Goal: Transaction & Acquisition: Purchase product/service

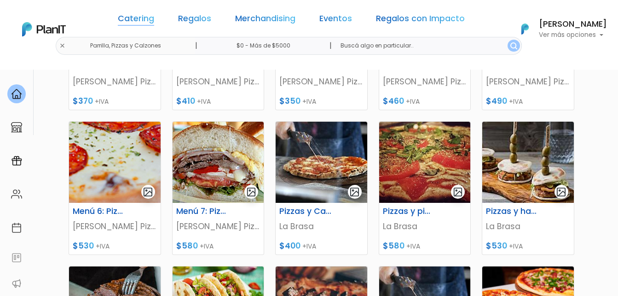
click at [144, 20] on link "Catering" at bounding box center [136, 20] width 36 height 11
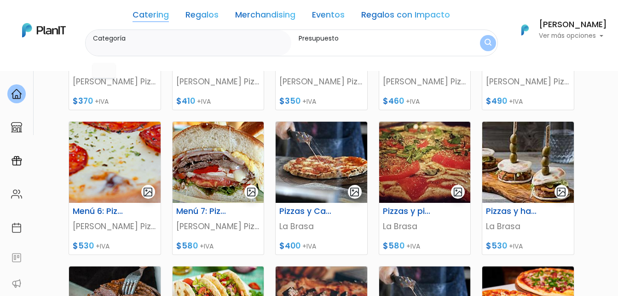
click at [146, 15] on link "Catering" at bounding box center [151, 16] width 36 height 11
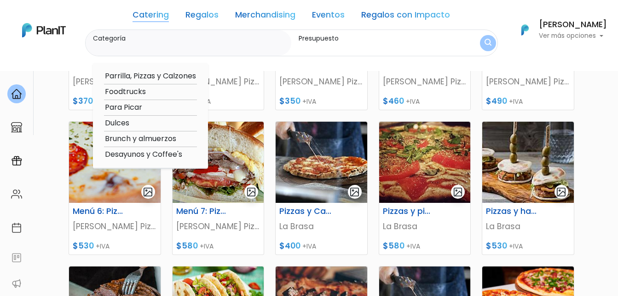
click at [123, 120] on option "Dulces" at bounding box center [150, 123] width 93 height 12
type input "Dulces"
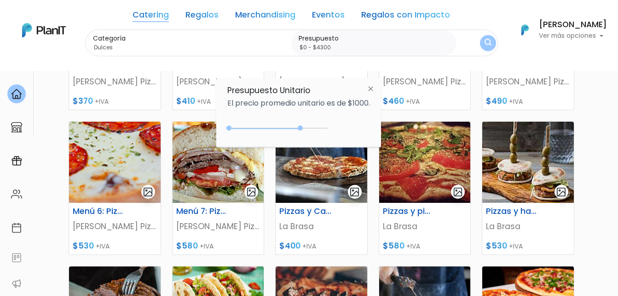
type input "$0 - $4350"
drag, startPoint x: 248, startPoint y: 127, endPoint x: 315, endPoint y: 127, distance: 67.2
click at [303, 127] on div at bounding box center [300, 127] width 5 height 5
click at [485, 43] on img "submit" at bounding box center [487, 42] width 7 height 9
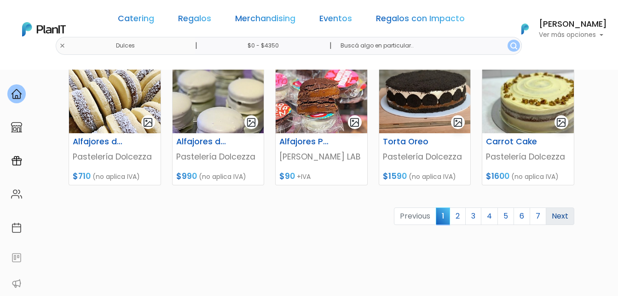
scroll to position [460, 0]
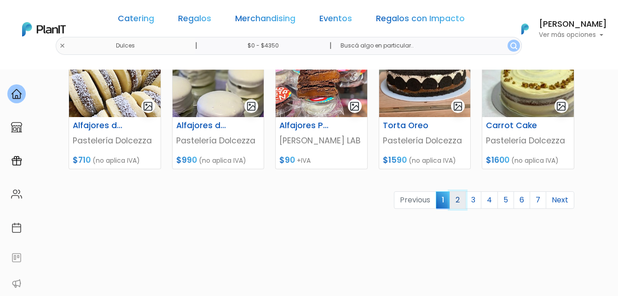
click at [463, 203] on link "2" at bounding box center [458, 199] width 16 height 17
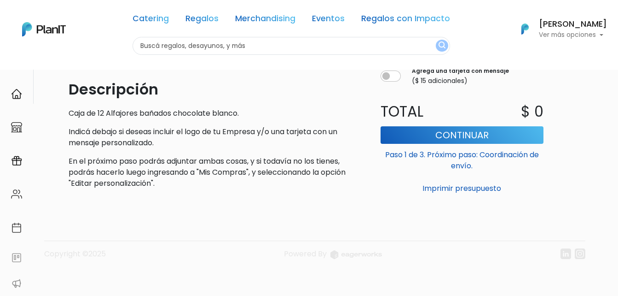
scroll to position [31, 0]
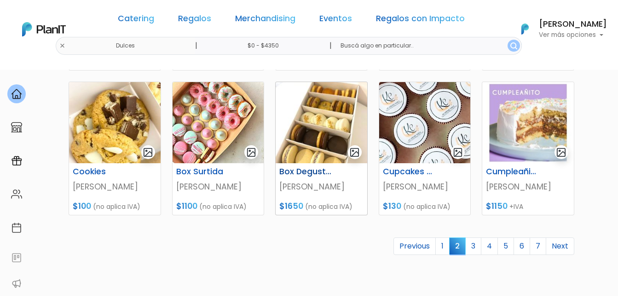
scroll to position [460, 0]
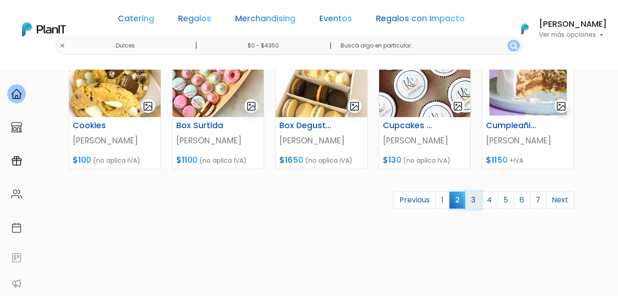
click at [477, 199] on link "3" at bounding box center [473, 199] width 16 height 17
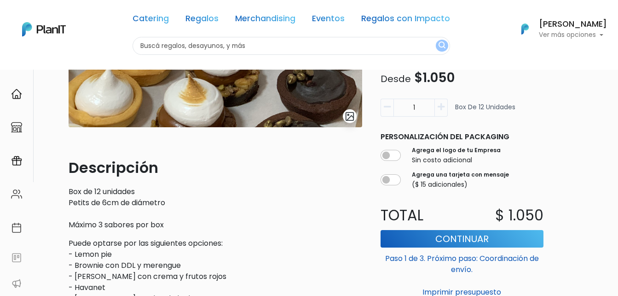
scroll to position [184, 0]
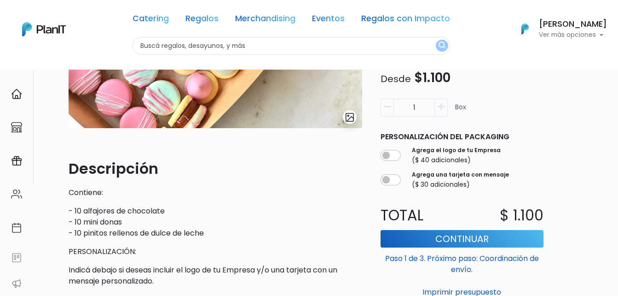
scroll to position [184, 0]
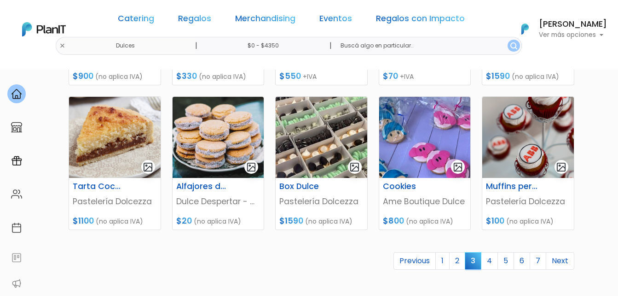
scroll to position [414, 0]
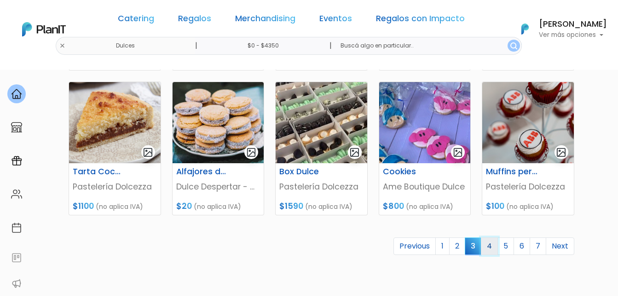
click at [496, 246] on link "4" at bounding box center [489, 245] width 17 height 17
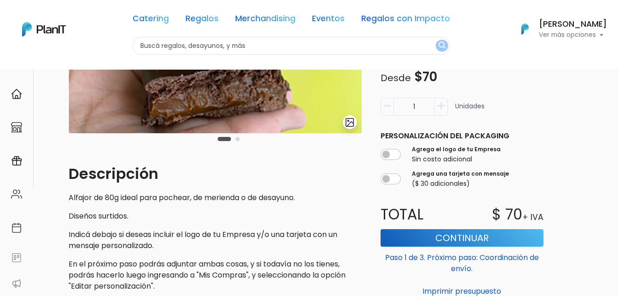
scroll to position [92, 0]
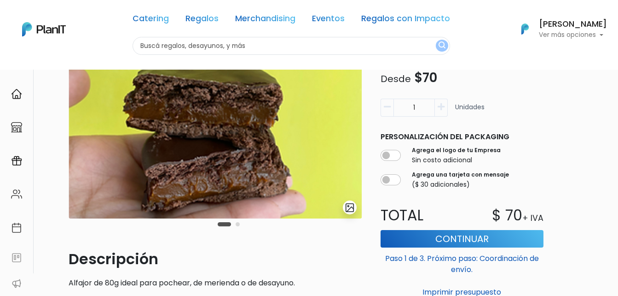
click at [236, 223] on button "Carousel Page 2" at bounding box center [238, 224] width 4 height 4
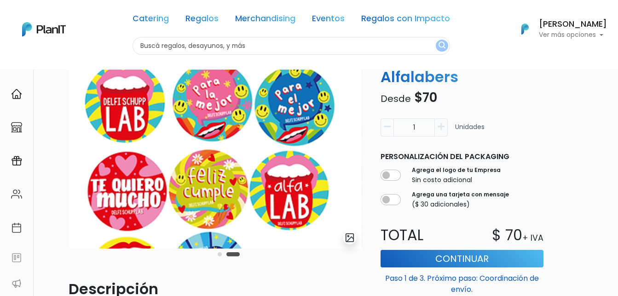
scroll to position [46, 0]
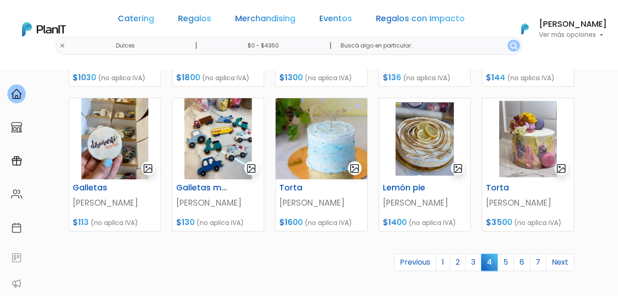
scroll to position [414, 0]
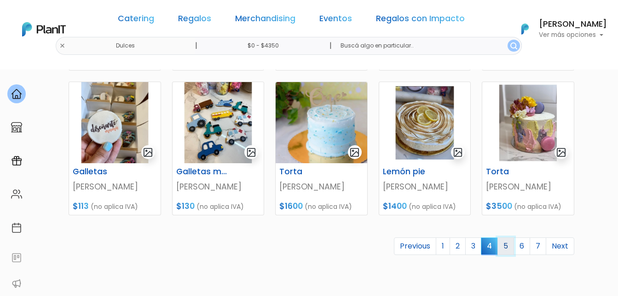
click at [512, 245] on link "5" at bounding box center [506, 245] width 17 height 17
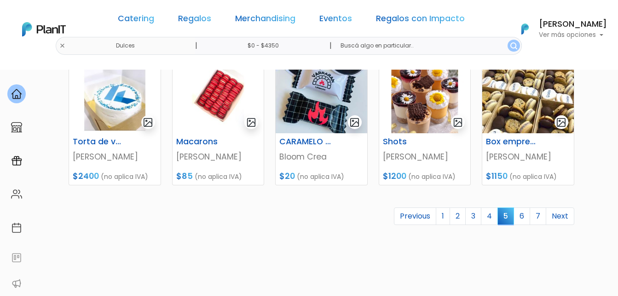
scroll to position [460, 0]
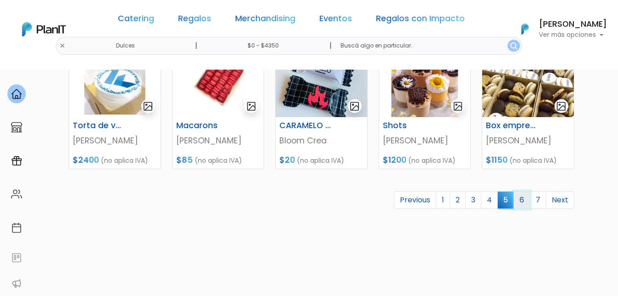
click at [522, 199] on link "6" at bounding box center [522, 199] width 17 height 17
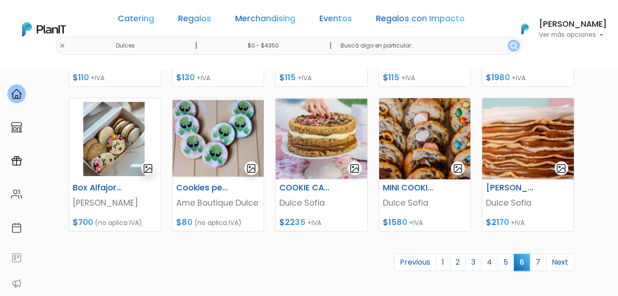
scroll to position [414, 0]
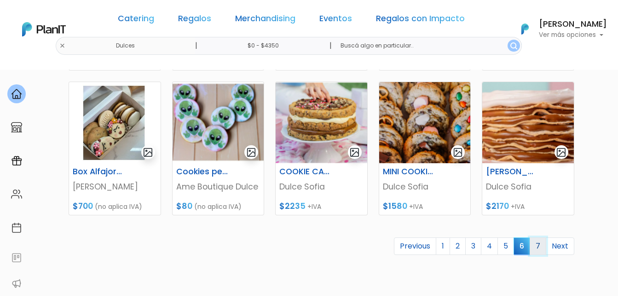
click at [536, 246] on link "7" at bounding box center [538, 245] width 17 height 17
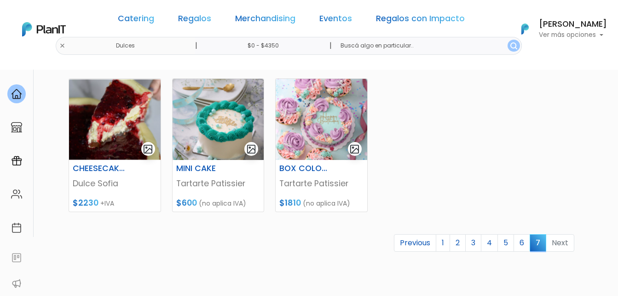
scroll to position [184, 0]
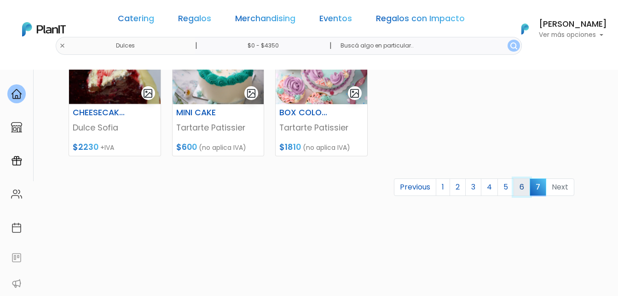
click at [524, 187] on link "6" at bounding box center [522, 186] width 17 height 17
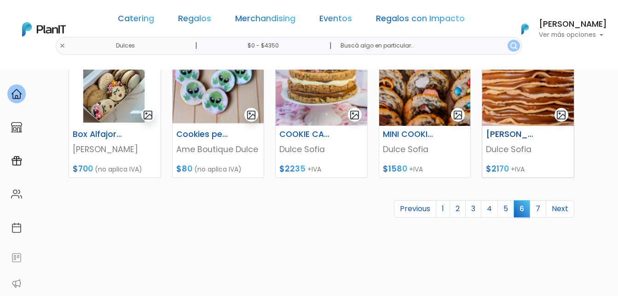
scroll to position [372, 0]
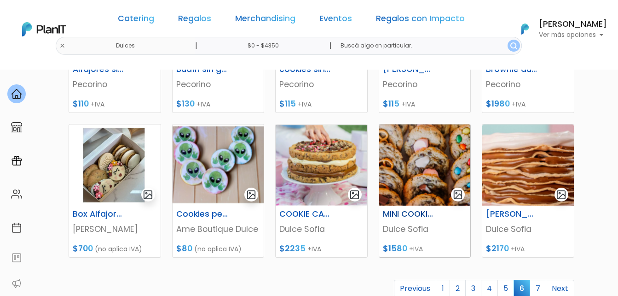
click at [413, 157] on img at bounding box center [425, 164] width 92 height 81
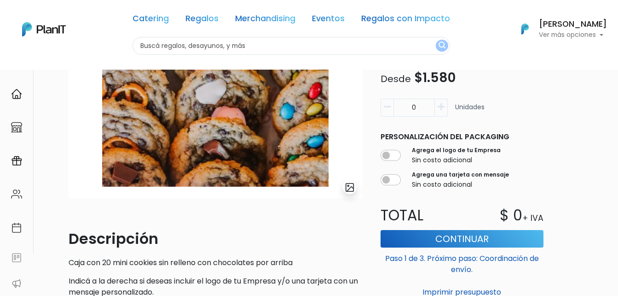
scroll to position [92, 0]
